Goal: Information Seeking & Learning: Learn about a topic

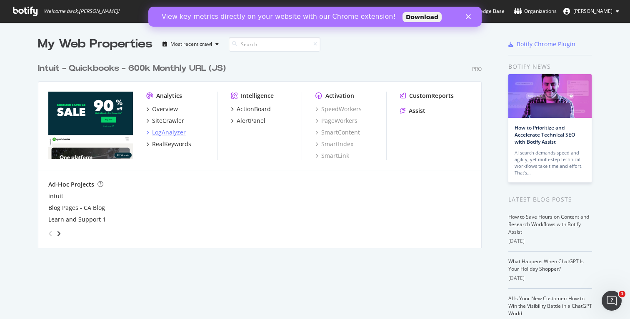
click at [150, 133] on div "LogAnalyzer" at bounding box center [166, 132] width 40 height 8
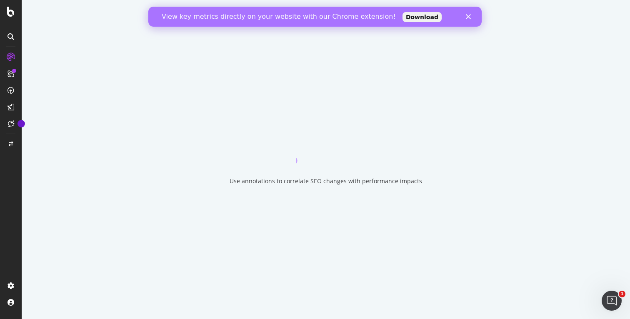
click at [468, 15] on icon "Close" at bounding box center [468, 16] width 5 height 5
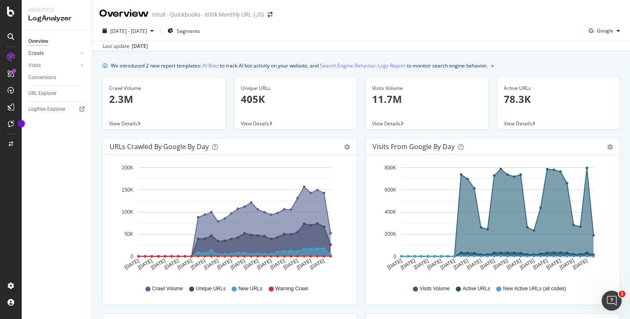
click at [51, 55] on link "Crawls" at bounding box center [53, 53] width 50 height 9
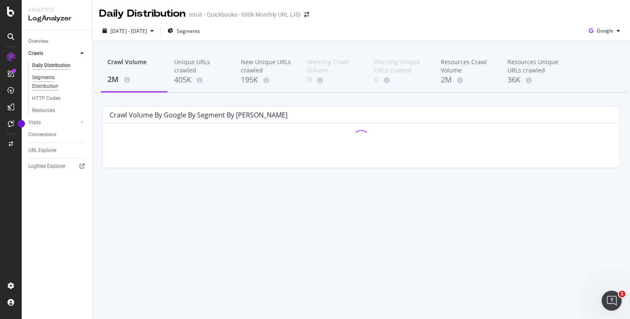
click at [45, 77] on div "Segments Distribution" at bounding box center [55, 82] width 46 height 18
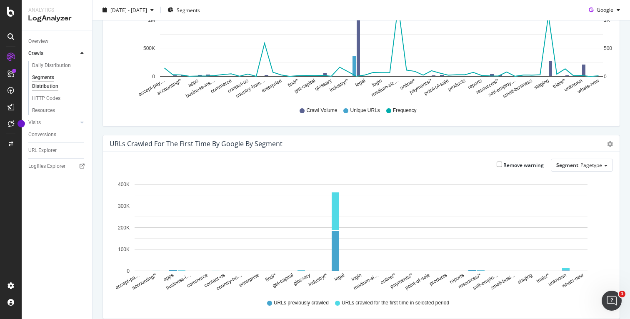
scroll to position [118, 0]
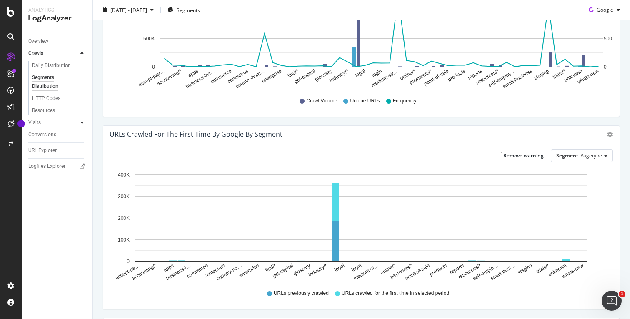
click at [84, 122] on div at bounding box center [82, 122] width 8 height 8
click at [56, 94] on div "Segments Distribution" at bounding box center [55, 94] width 46 height 18
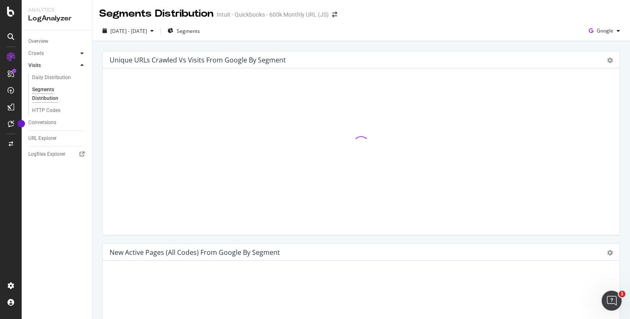
click at [85, 55] on div at bounding box center [82, 53] width 8 height 8
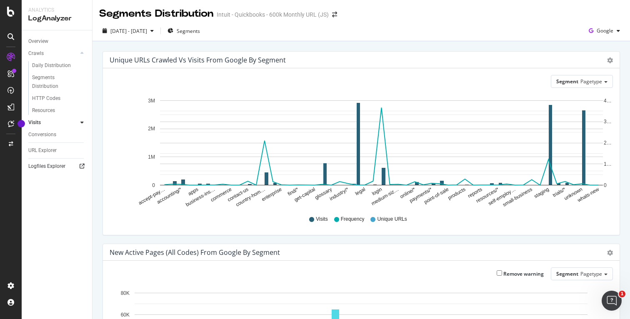
click at [79, 167] on div at bounding box center [82, 166] width 8 height 8
click at [588, 76] on div "Segment Pagetype" at bounding box center [581, 81] width 61 height 12
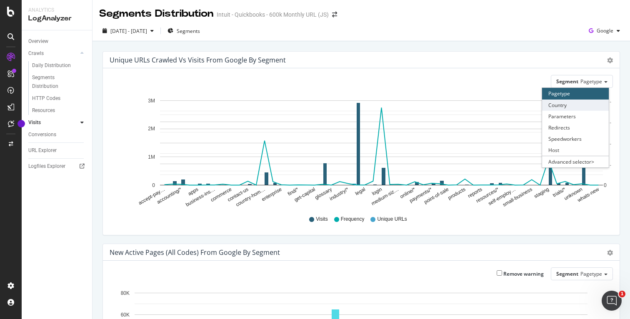
click at [581, 104] on div "Country" at bounding box center [575, 105] width 67 height 11
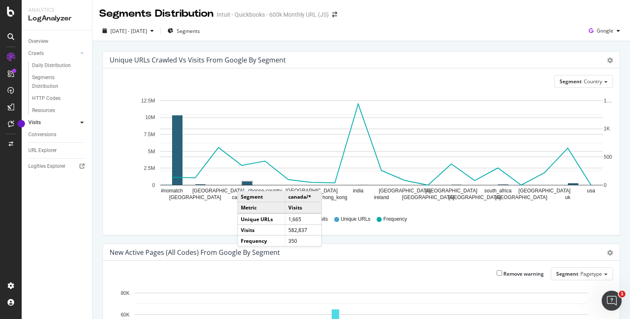
click at [246, 183] on rect "A chart." at bounding box center [247, 183] width 10 height 3
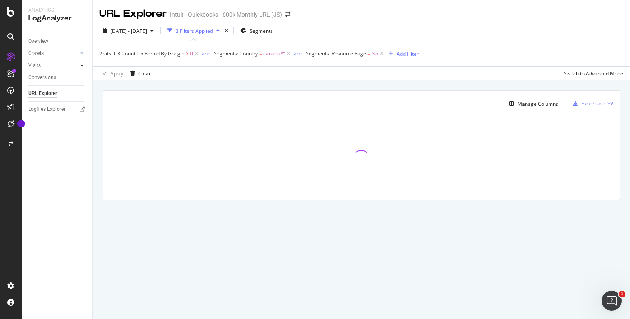
click at [83, 67] on icon at bounding box center [81, 65] width 3 height 5
click at [83, 53] on icon at bounding box center [81, 53] width 3 height 5
click at [48, 44] on div "Overview" at bounding box center [38, 41] width 20 height 9
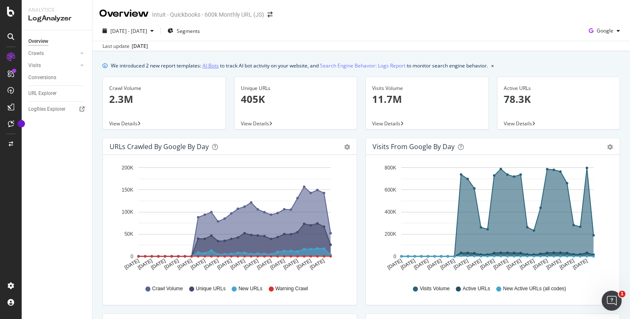
click at [214, 65] on link "AI Bots" at bounding box center [211, 65] width 16 height 9
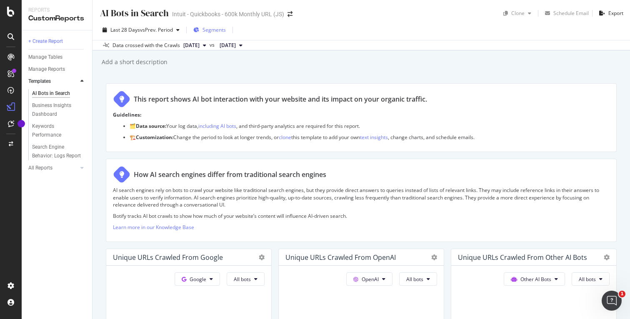
click at [213, 32] on span "Segments" at bounding box center [214, 29] width 23 height 7
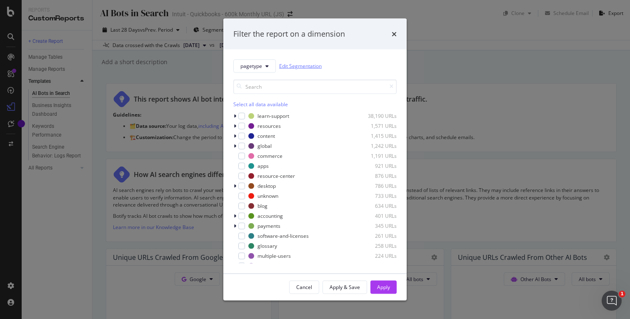
click at [293, 65] on link "Edit Segmentation" at bounding box center [300, 66] width 43 height 9
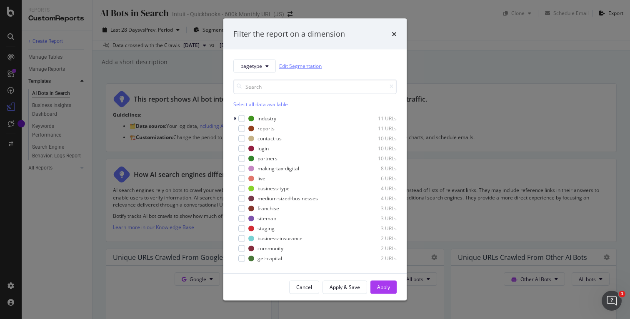
scroll to position [320, 0]
click at [312, 84] on input "modal" at bounding box center [314, 86] width 163 height 15
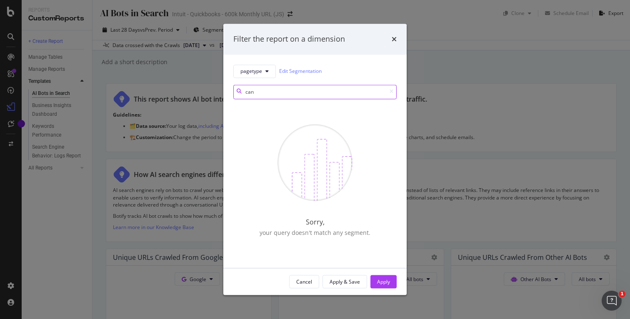
scroll to position [0, 0]
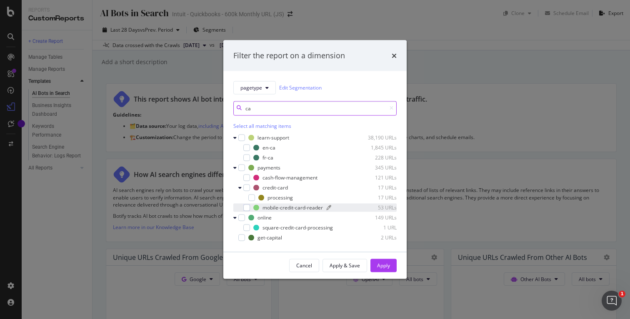
type input "c"
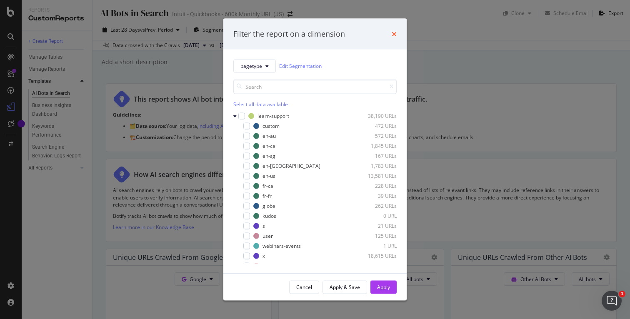
click at [392, 37] on icon "times" at bounding box center [394, 33] width 5 height 7
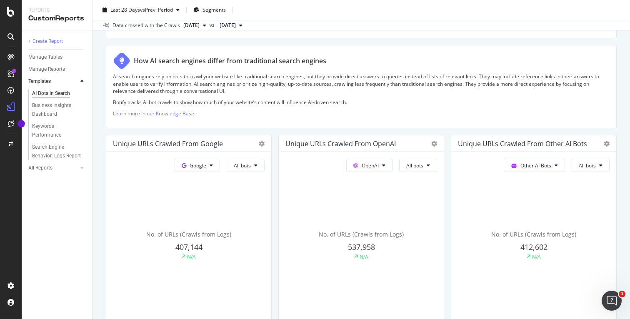
scroll to position [115, 0]
click at [362, 169] on button "OpenAI" at bounding box center [369, 164] width 46 height 13
click at [341, 114] on p "Learn more in our Knowledge Base" at bounding box center [361, 112] width 497 height 7
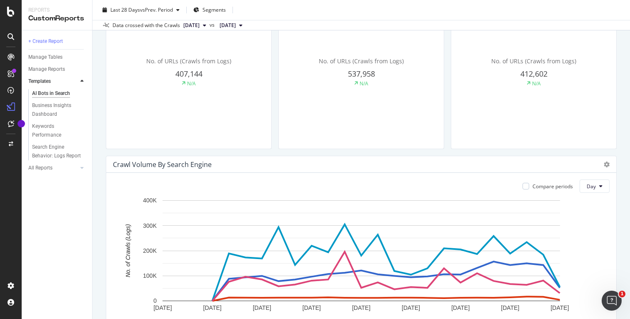
scroll to position [327, 0]
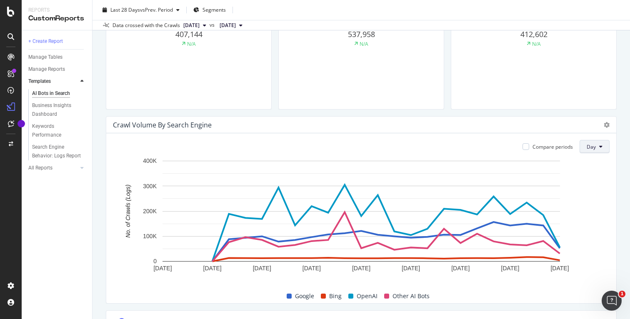
click at [593, 149] on span "Day" at bounding box center [591, 146] width 9 height 7
click at [584, 192] on div "Month" at bounding box center [595, 194] width 28 height 12
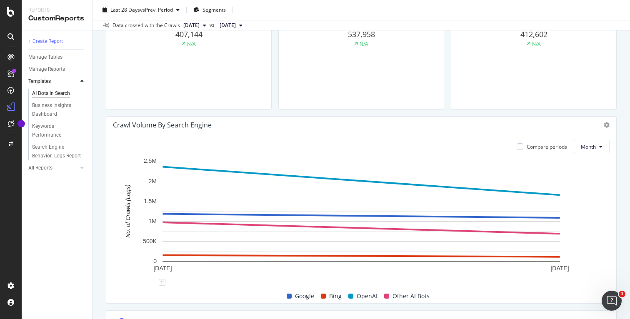
click at [293, 179] on rect "A chart." at bounding box center [362, 211] width 398 height 101
click at [515, 192] on icon "A chart." at bounding box center [361, 181] width 397 height 28
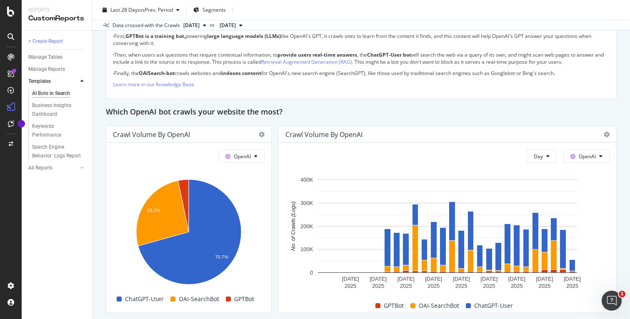
scroll to position [646, 0]
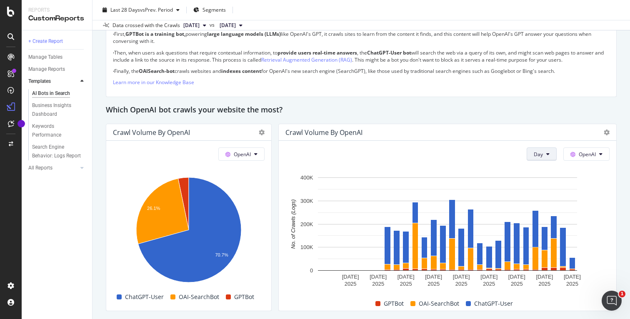
click at [538, 150] on button "Day" at bounding box center [542, 154] width 30 height 13
click at [534, 197] on div "Month" at bounding box center [542, 201] width 28 height 12
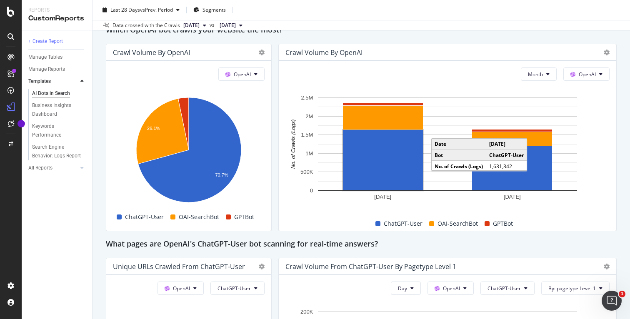
scroll to position [714, 0]
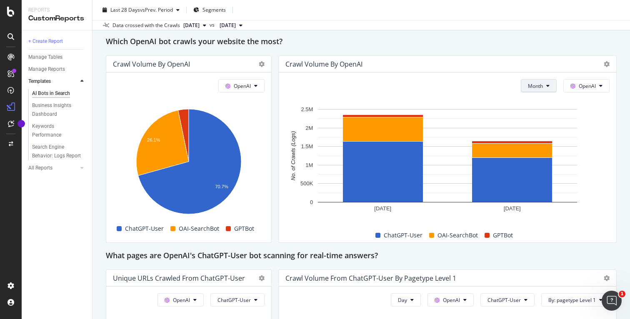
click at [551, 81] on button "Month" at bounding box center [539, 85] width 36 height 13
click at [467, 240] on span "OAI-SearchBot" at bounding box center [458, 235] width 40 height 10
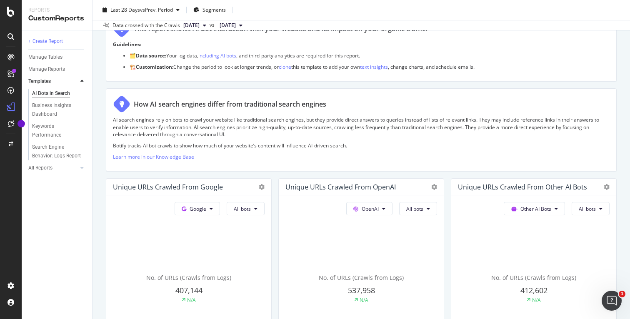
scroll to position [80, 0]
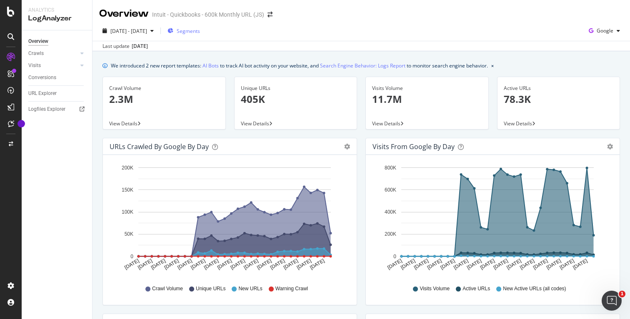
click at [200, 32] on span "Segments" at bounding box center [188, 31] width 23 height 7
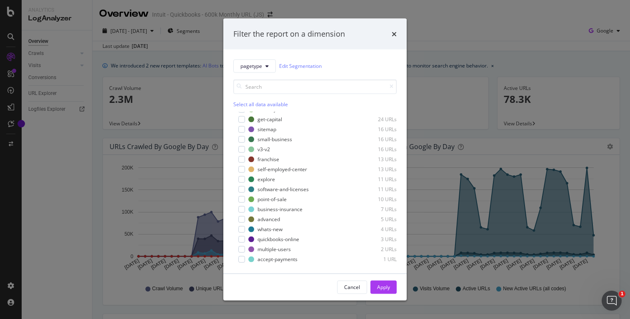
scroll to position [376, 0]
click at [383, 35] on div "Filter the report on a dimension" at bounding box center [314, 34] width 163 height 11
click at [388, 46] on div "Filter the report on a dimension" at bounding box center [314, 34] width 183 height 31
click at [394, 35] on icon "times" at bounding box center [394, 33] width 5 height 7
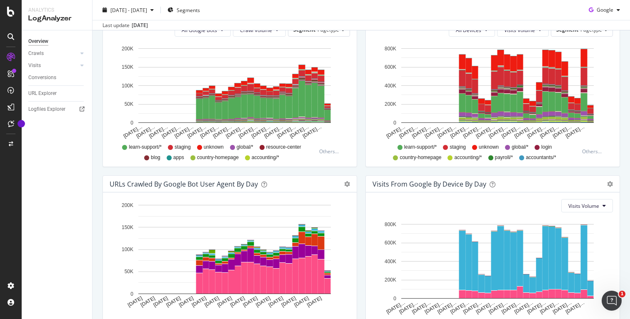
scroll to position [0, 0]
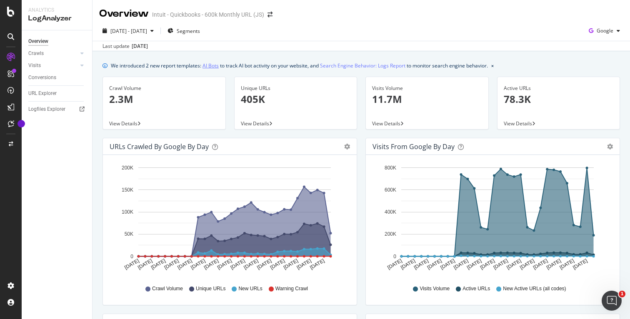
click at [211, 66] on link "AI Bots" at bounding box center [211, 65] width 16 height 9
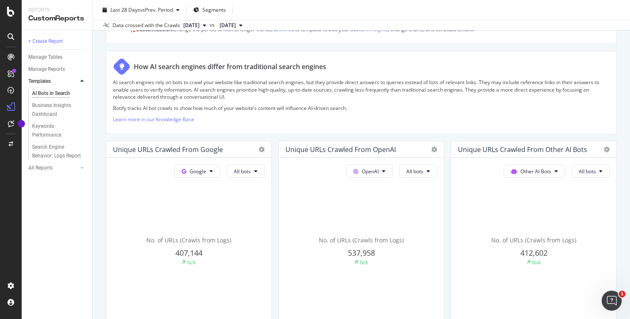
scroll to position [109, 0]
click at [435, 144] on div "Unique URLs Crawled from OpenAI" at bounding box center [361, 148] width 165 height 17
click at [433, 148] on icon at bounding box center [434, 149] width 6 height 6
click at [361, 90] on p "AI search engines rely on bots to crawl your website like traditional search en…" at bounding box center [361, 88] width 497 height 21
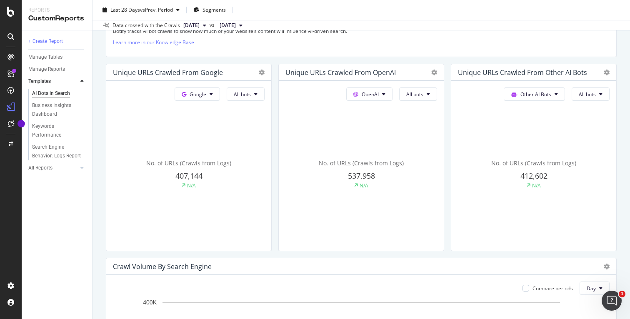
scroll to position [190, 0]
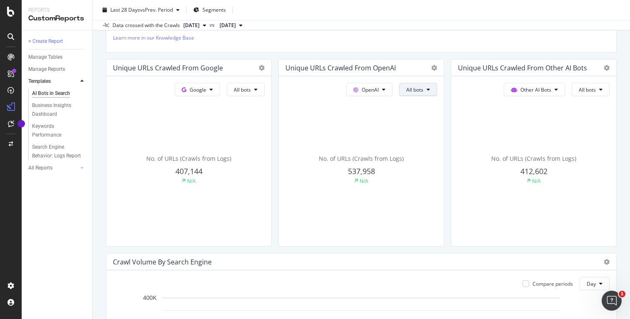
click at [410, 89] on span "All bots" at bounding box center [414, 89] width 17 height 7
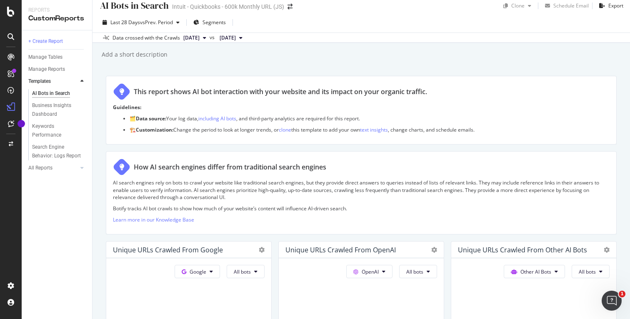
scroll to position [0, 0]
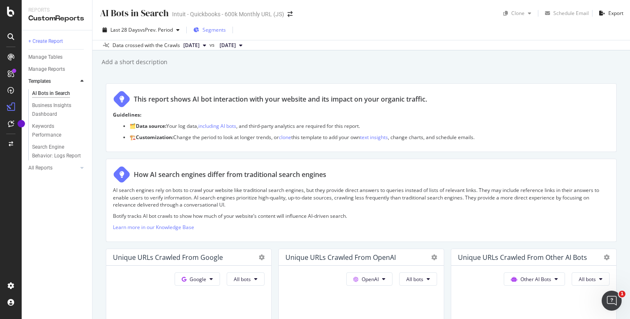
click at [216, 32] on span "Segments" at bounding box center [214, 29] width 23 height 7
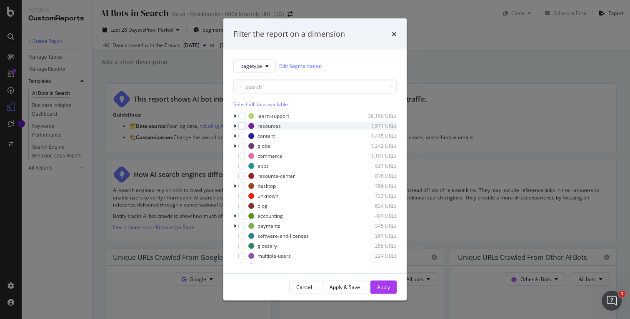
click at [237, 125] on div "modal" at bounding box center [235, 126] width 5 height 8
click at [235, 125] on icon "modal" at bounding box center [234, 125] width 3 height 5
click at [235, 125] on icon "modal" at bounding box center [235, 125] width 3 height 5
click at [235, 125] on icon "modal" at bounding box center [234, 125] width 3 height 5
click at [235, 136] on icon "modal" at bounding box center [235, 135] width 3 height 5
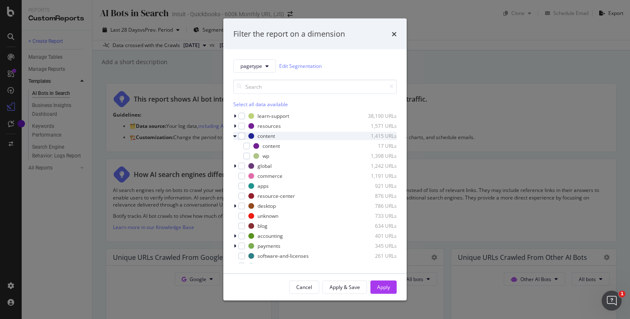
click at [235, 136] on icon "modal" at bounding box center [234, 135] width 3 height 5
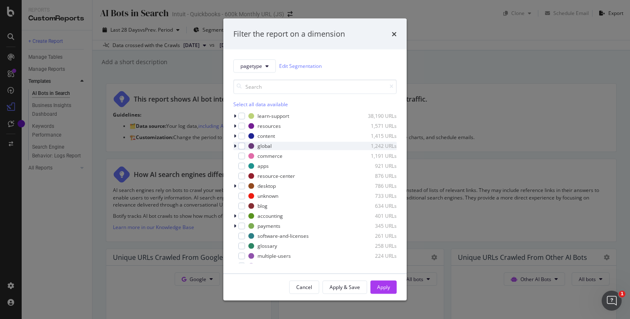
click at [235, 144] on icon "modal" at bounding box center [235, 145] width 3 height 5
click at [235, 144] on icon "modal" at bounding box center [234, 145] width 3 height 5
click at [240, 127] on div "modal" at bounding box center [241, 126] width 7 height 7
click at [383, 287] on div "Apply" at bounding box center [383, 287] width 13 height 7
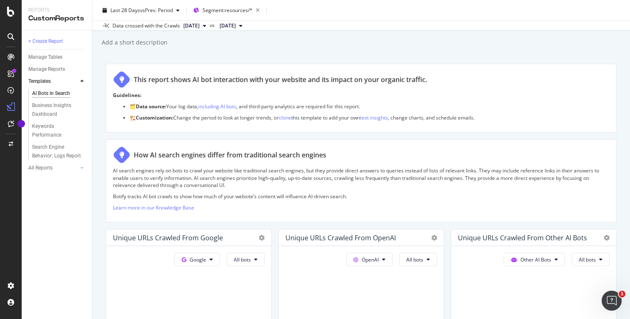
scroll to position [16, 0]
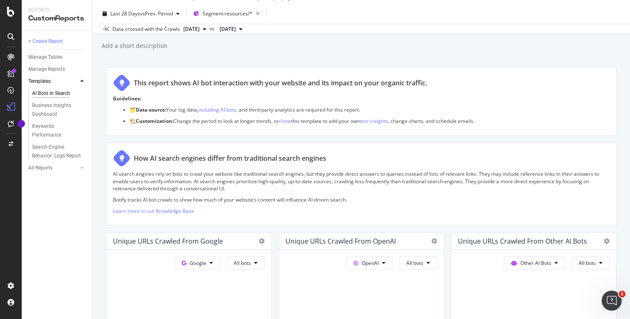
click at [243, 29] on icon at bounding box center [240, 29] width 3 height 5
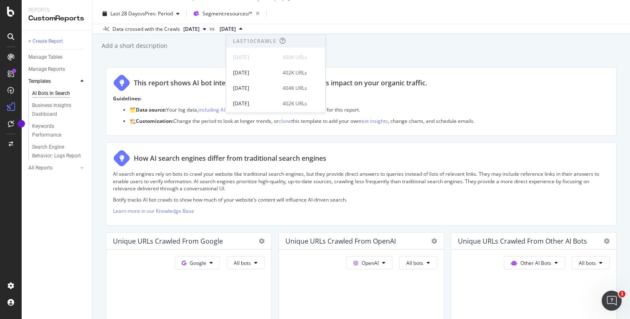
click at [197, 61] on div "AI Bots in Search AI Bots in Search Intuit - Quickbooks - 600k Monthly URL (JS)…" at bounding box center [362, 159] width 538 height 319
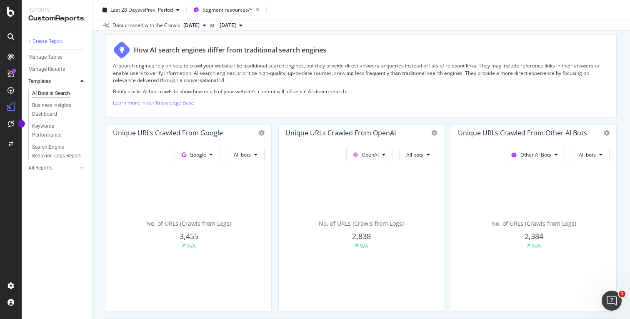
scroll to position [0, 0]
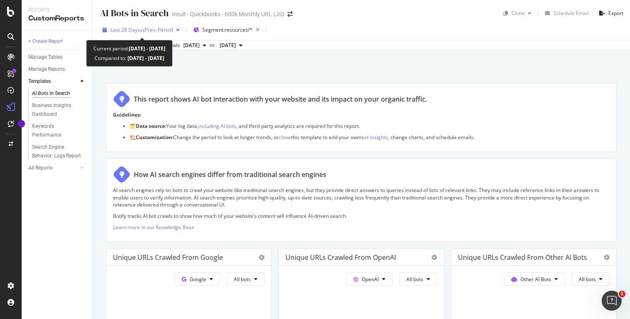
click at [145, 25] on div "Last 28 Days vs Prev. Period" at bounding box center [141, 30] width 84 height 13
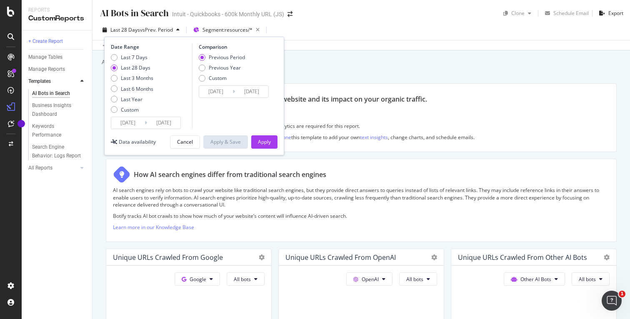
click at [325, 84] on div "This report shows AI bot interaction with your website and its impact on your o…" at bounding box center [361, 117] width 511 height 69
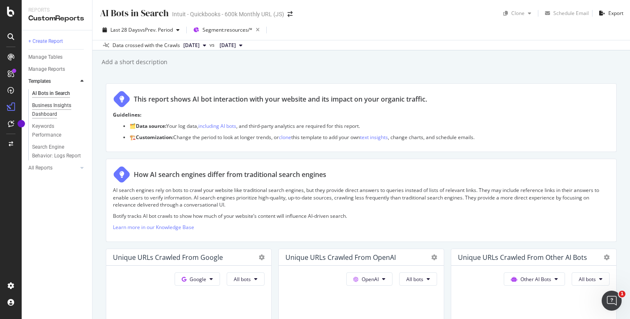
click at [41, 113] on div "Business Insights Dashboard" at bounding box center [56, 110] width 48 height 18
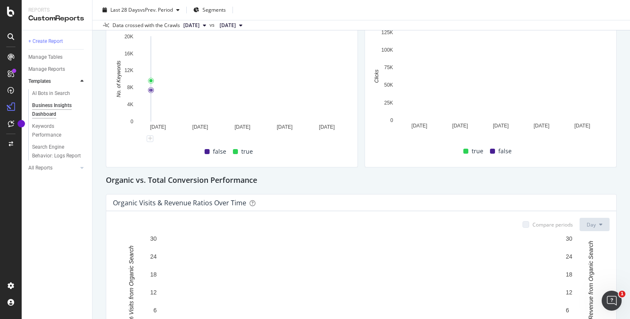
scroll to position [200, 0]
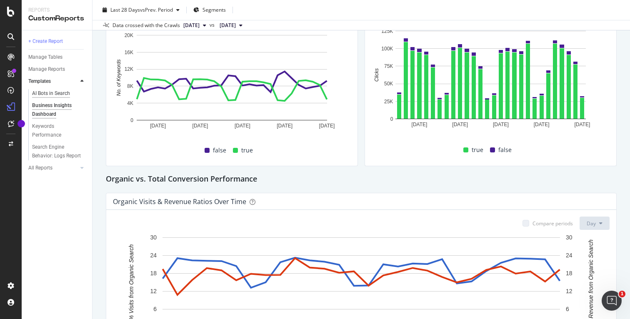
click at [53, 95] on div "AI Bots in Search" at bounding box center [51, 93] width 38 height 9
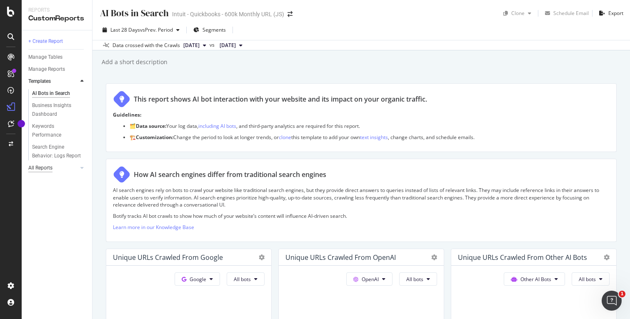
click at [44, 165] on div "All Reports" at bounding box center [40, 168] width 24 height 9
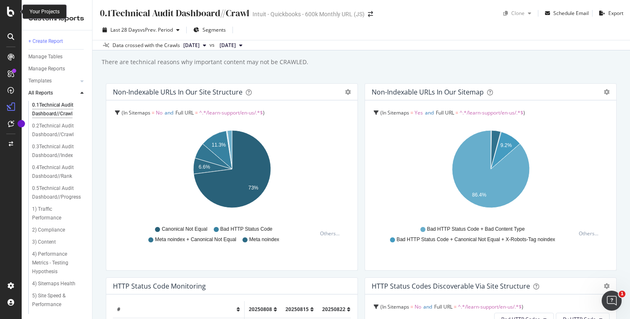
click at [10, 14] on icon at bounding box center [11, 12] width 8 height 10
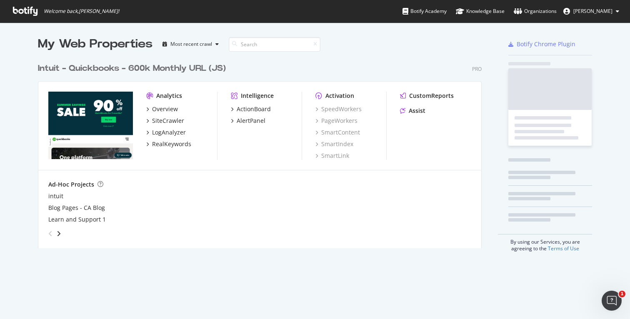
scroll to position [319, 630]
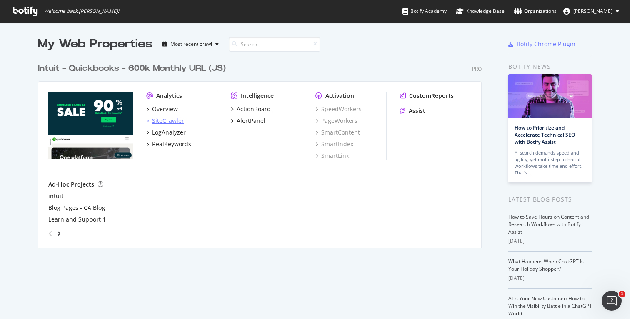
click at [148, 122] on icon "grid" at bounding box center [147, 121] width 3 height 4
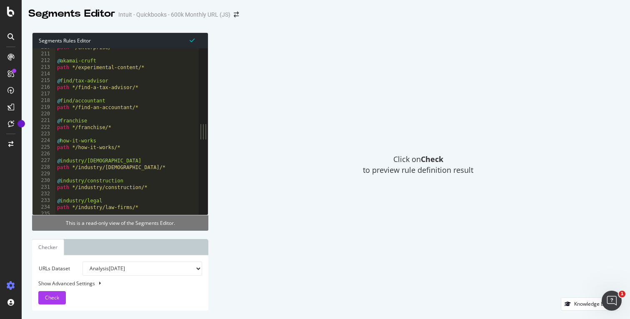
scroll to position [1164, 0]
